Goal: Transaction & Acquisition: Purchase product/service

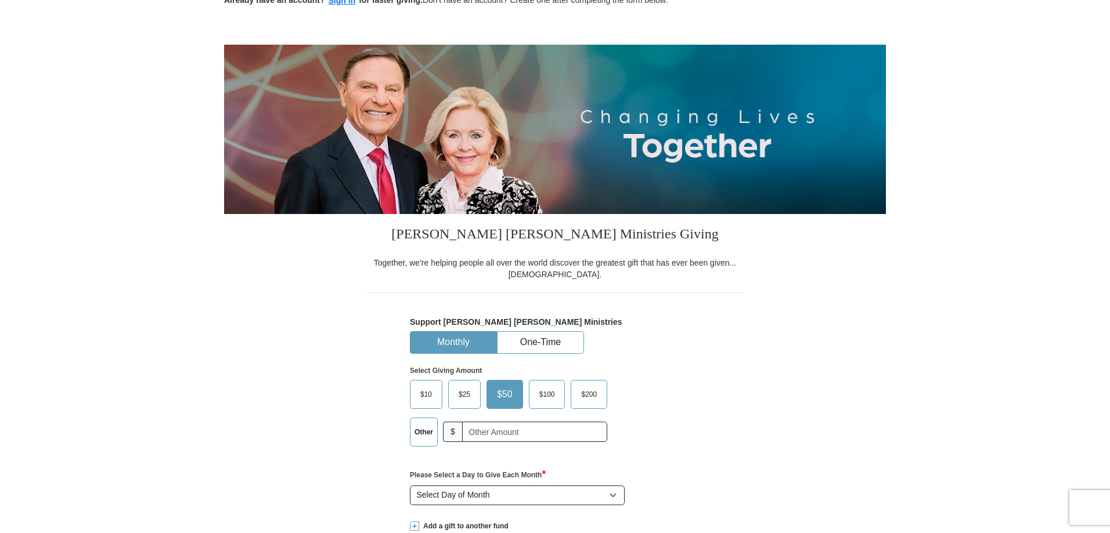
scroll to position [77, 0]
click at [467, 395] on span "$25" at bounding box center [464, 393] width 23 height 17
click at [0, 0] on input "$25" at bounding box center [0, 0] width 0 height 0
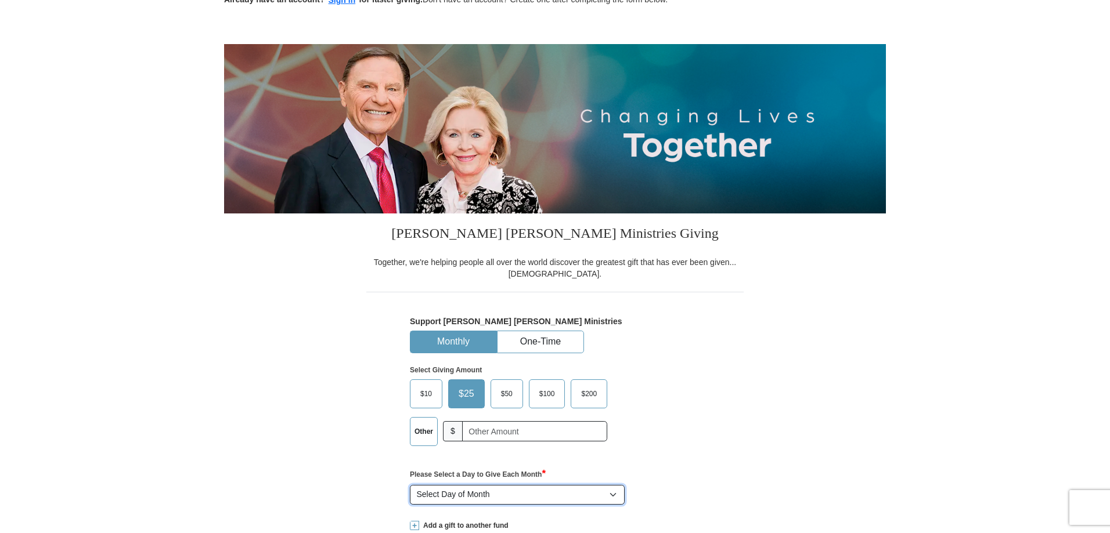
click at [556, 497] on select "Select Day of Month 1 2 3 4 5 6 7 8 9 10 11 12 13 14 15 16 17 18 19 20 21 22 23…" at bounding box center [517, 495] width 215 height 20
select select "11"
click at [410, 486] on select "Select Day of Month 1 2 3 4 5 6 7 8 9 10 11 12 13 14 15 16 17 18 19 20 21 22 23…" at bounding box center [517, 495] width 215 height 20
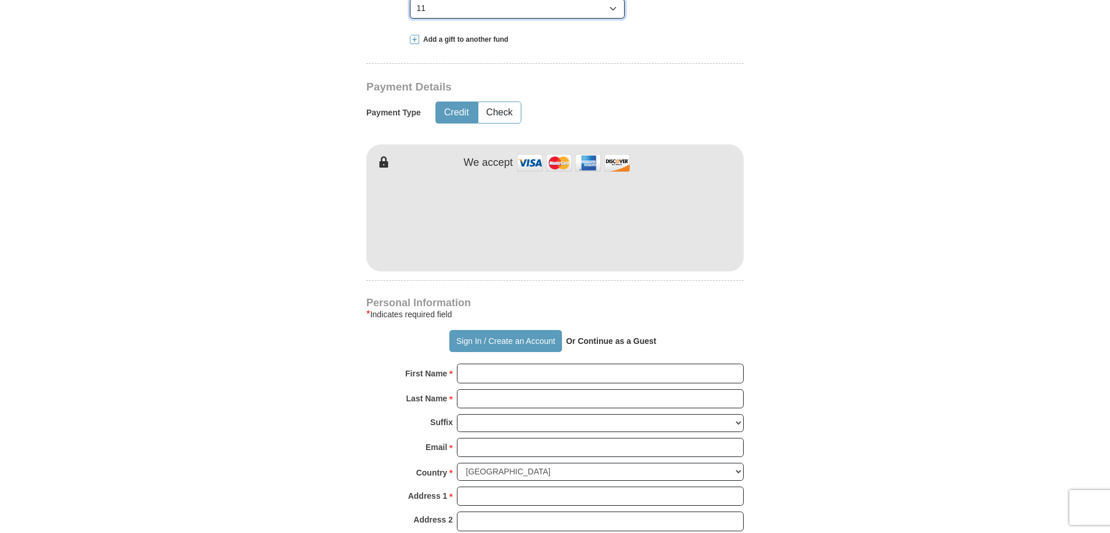
scroll to position [566, 0]
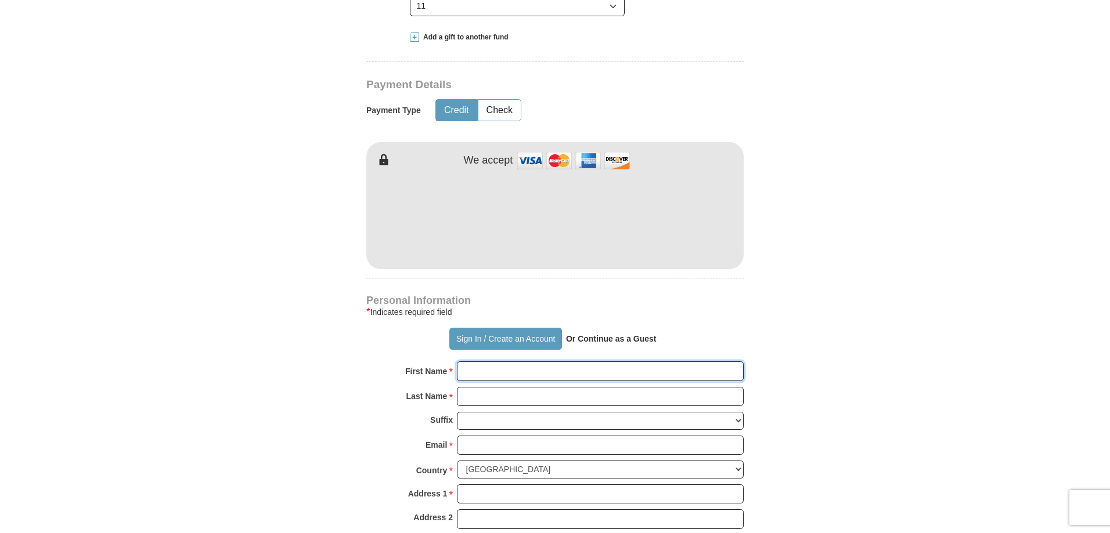
click at [472, 377] on input "First Name *" at bounding box center [600, 372] width 287 height 20
type input "[PERSON_NAME]"
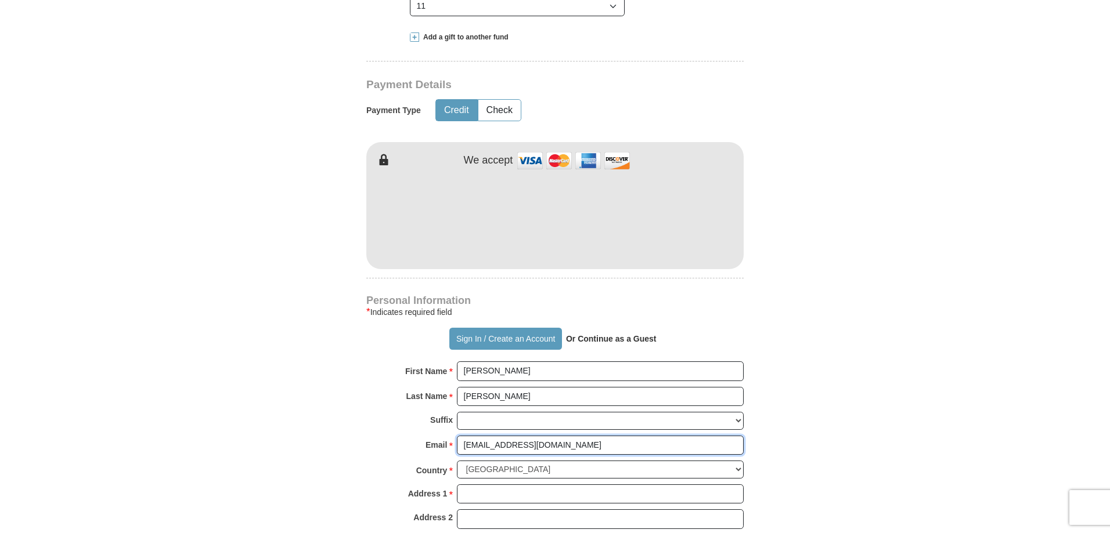
type input "[EMAIL_ADDRESS][DOMAIN_NAME]"
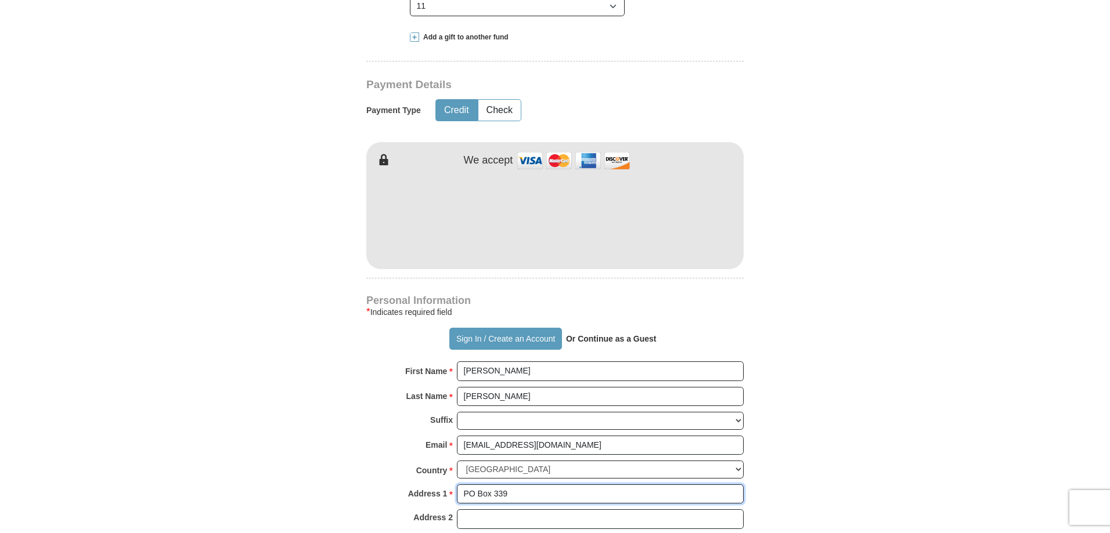
type input "PO Box 339"
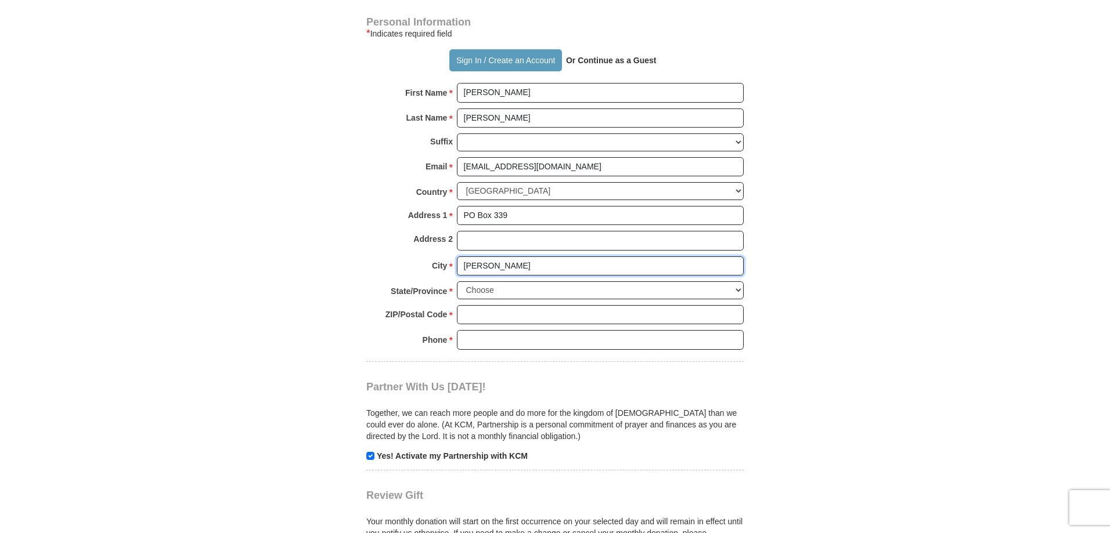
type input "[PERSON_NAME]"
select select "FL"
type input "32062"
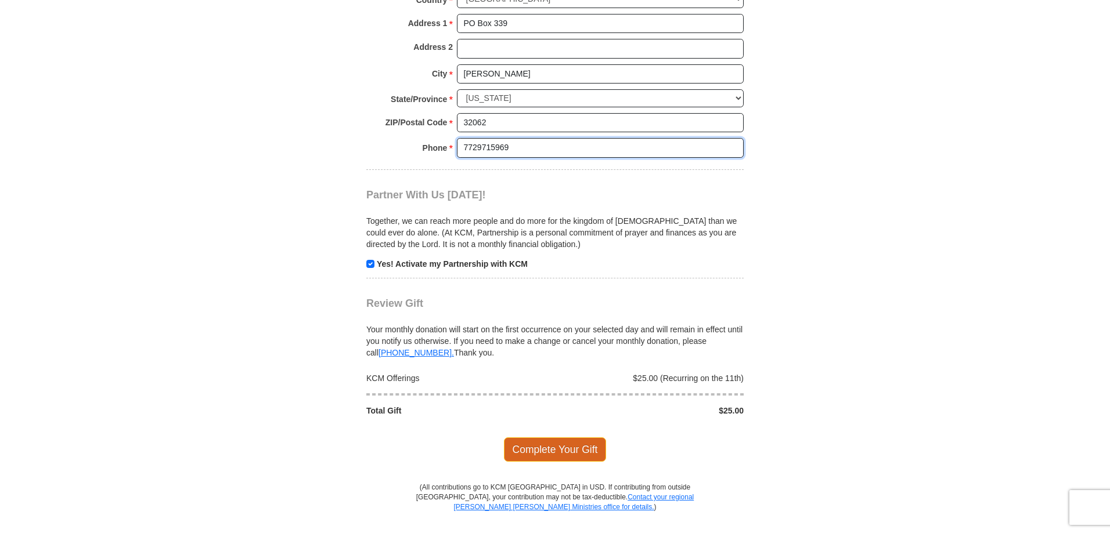
scroll to position [1037, 0]
type input "7729715969"
click at [570, 442] on span "Complete Your Gift" at bounding box center [555, 449] width 103 height 24
